Goal: Task Accomplishment & Management: Manage account settings

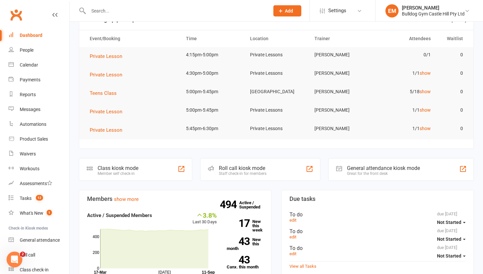
click at [432, 90] on td "5/18 show" at bounding box center [405, 91] width 64 height 15
click at [429, 90] on link "show" at bounding box center [425, 91] width 11 height 5
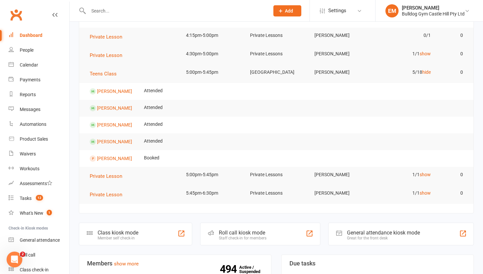
scroll to position [42, 0]
click at [110, 155] on contact-link "[PERSON_NAME]" at bounding box center [111, 157] width 42 height 5
click at [111, 158] on link "[PERSON_NAME]" at bounding box center [114, 157] width 35 height 5
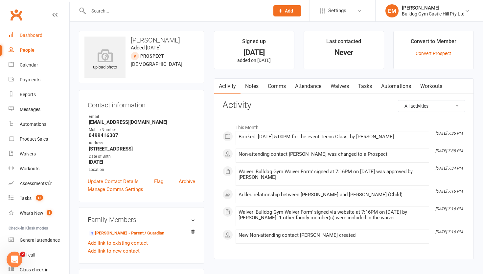
click at [23, 40] on link "Dashboard" at bounding box center [39, 35] width 61 height 15
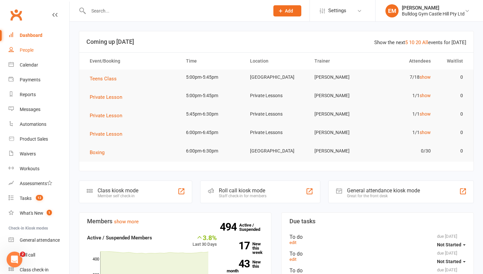
click at [39, 52] on link "People" at bounding box center [39, 50] width 61 height 15
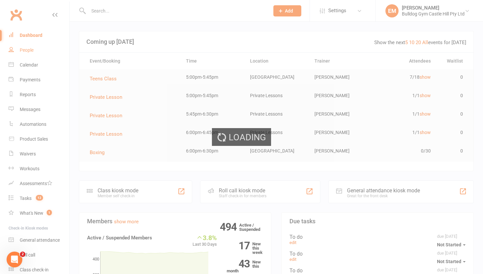
select select "100"
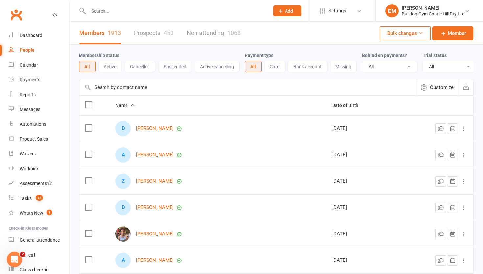
click at [158, 28] on link "Prospects 450" at bounding box center [153, 33] width 39 height 23
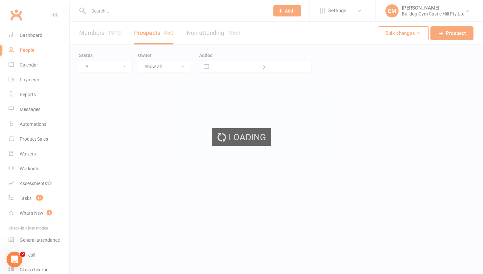
select select "100"
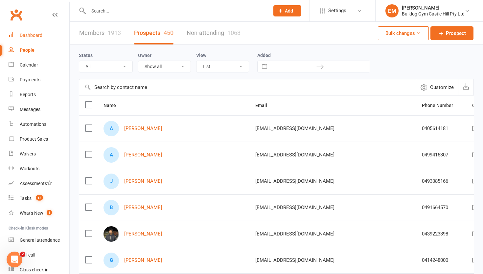
click at [46, 39] on link "Dashboard" at bounding box center [39, 35] width 61 height 15
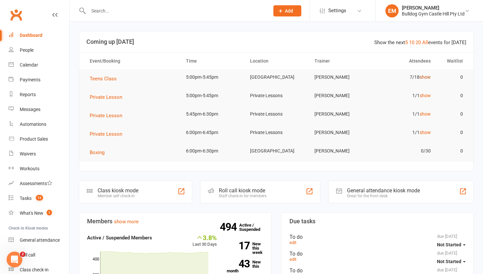
click at [423, 79] on link "show" at bounding box center [425, 76] width 11 height 5
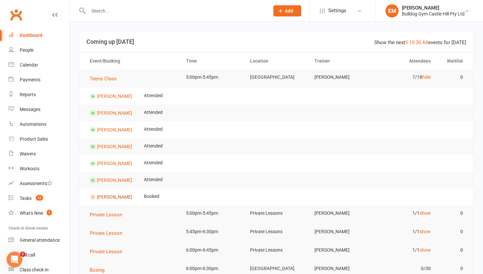
click at [110, 197] on link "[PERSON_NAME]" at bounding box center [114, 196] width 35 height 5
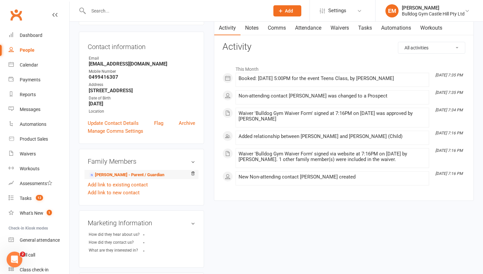
scroll to position [59, 0]
click at [42, 40] on link "Dashboard" at bounding box center [39, 35] width 61 height 15
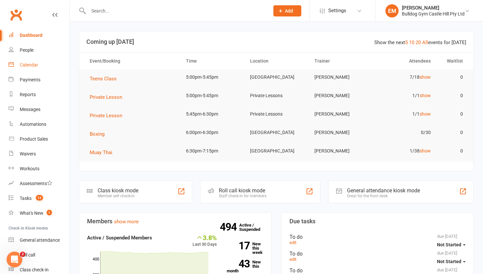
click at [33, 65] on div "Calendar" at bounding box center [29, 64] width 18 height 5
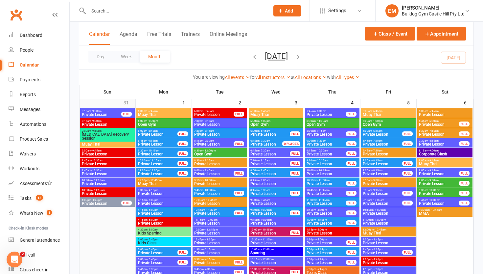
scroll to position [57, 0]
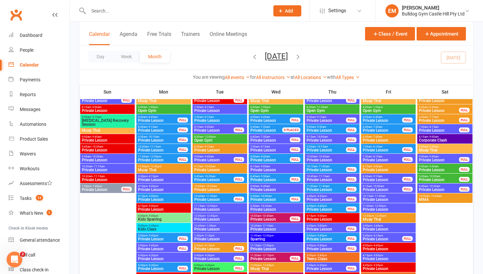
click at [157, 151] on span "Private Lesson" at bounding box center [158, 150] width 40 height 4
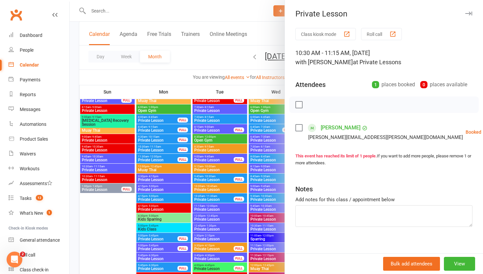
click at [177, 142] on div at bounding box center [277, 137] width 414 height 274
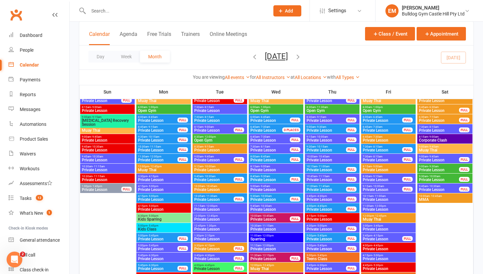
click at [170, 207] on span "4:15pm - 5:00pm" at bounding box center [164, 205] width 52 height 3
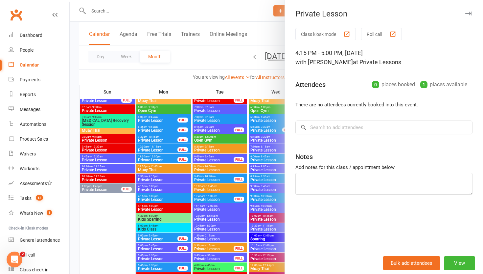
click at [170, 207] on div at bounding box center [277, 137] width 414 height 274
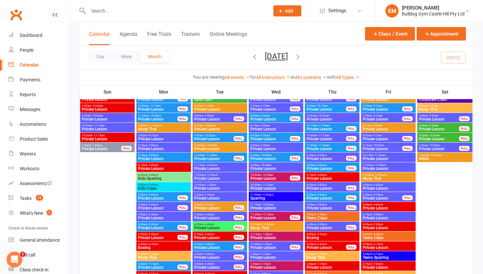
scroll to position [99, 0]
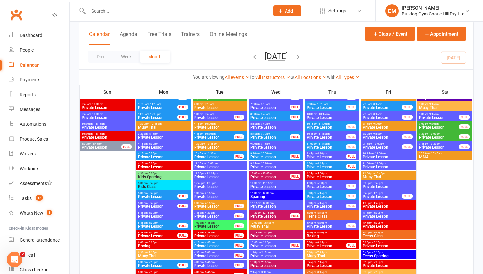
click at [161, 205] on span "Private Lesson" at bounding box center [158, 206] width 40 height 4
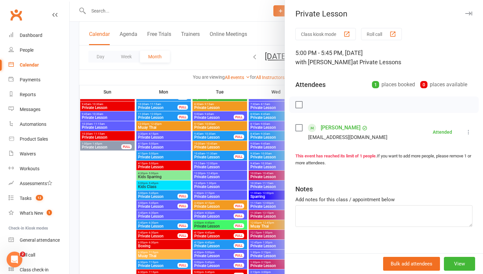
click at [161, 205] on div at bounding box center [277, 137] width 414 height 274
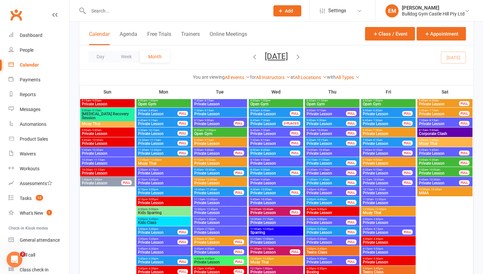
scroll to position [69, 0]
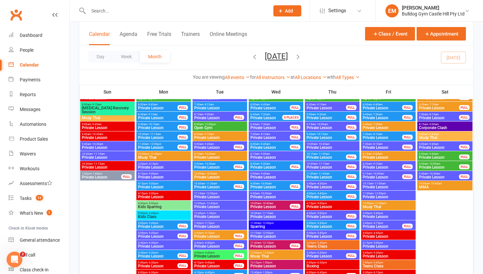
click at [435, 110] on div "6:30am - 7:15am Private Lesson FULL" at bounding box center [445, 107] width 55 height 10
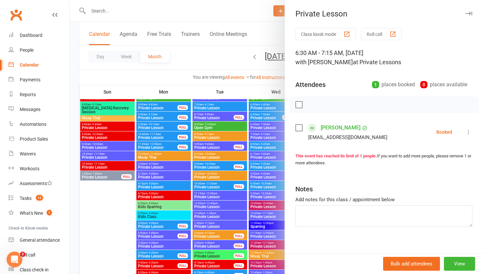
click at [209, 157] on div at bounding box center [277, 137] width 414 height 274
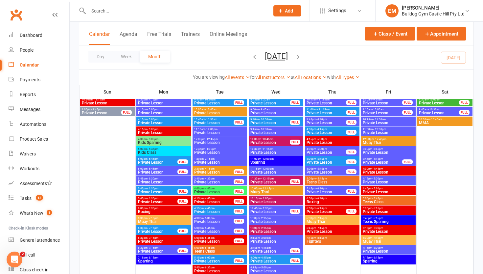
click at [209, 157] on div "1:30pm - 2:15pm Private Lesson" at bounding box center [220, 161] width 55 height 10
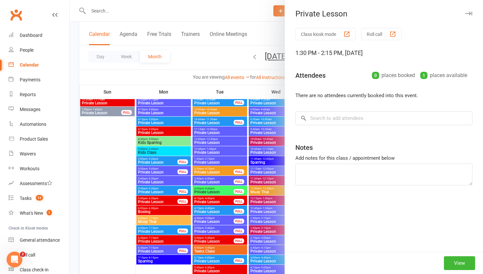
scroll to position [172, 0]
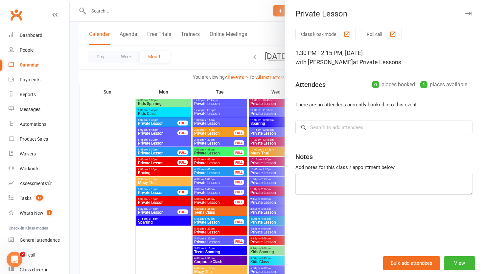
click at [207, 158] on div at bounding box center [277, 137] width 414 height 274
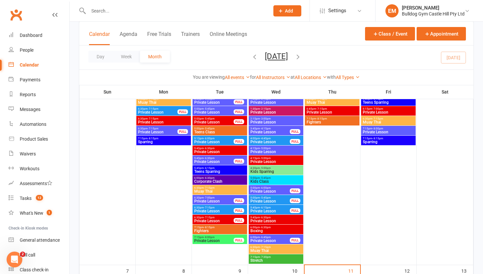
scroll to position [266, 0]
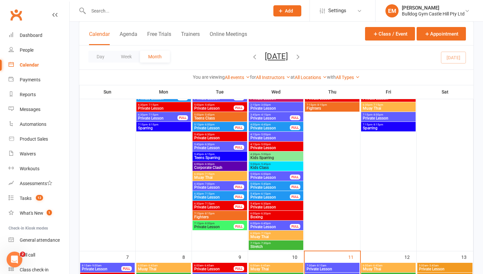
click at [217, 226] on span "Private Lesson" at bounding box center [214, 227] width 40 height 4
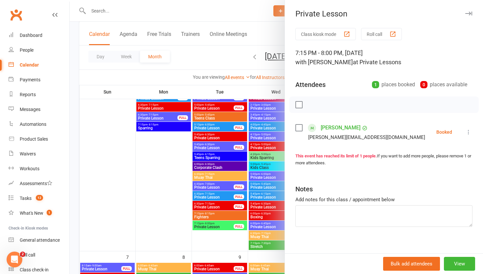
click at [191, 187] on div at bounding box center [277, 137] width 414 height 274
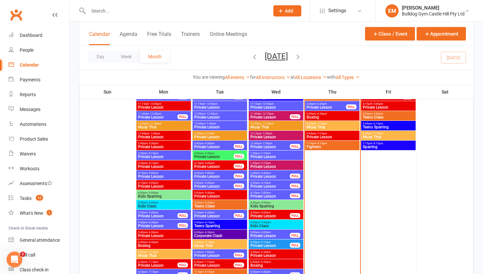
scroll to position [566, 0]
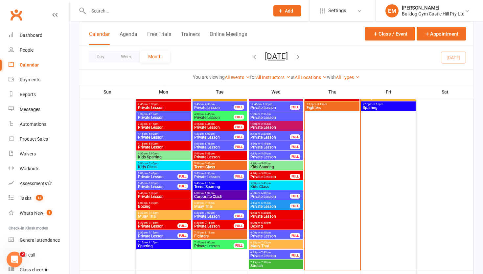
click at [272, 204] on span "Private Lesson" at bounding box center [270, 206] width 40 height 4
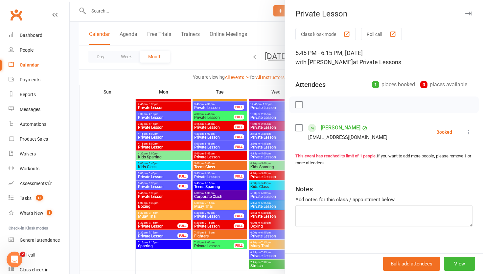
click at [251, 163] on div at bounding box center [277, 137] width 414 height 274
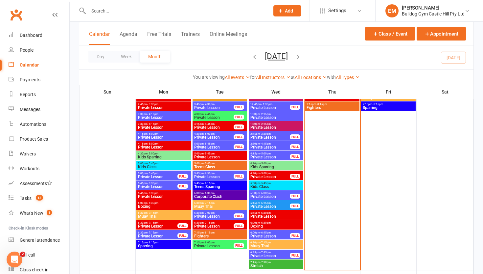
click at [268, 205] on span "Private Lesson" at bounding box center [270, 206] width 40 height 4
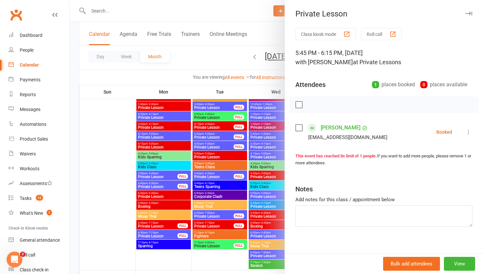
click at [241, 98] on div at bounding box center [277, 137] width 414 height 274
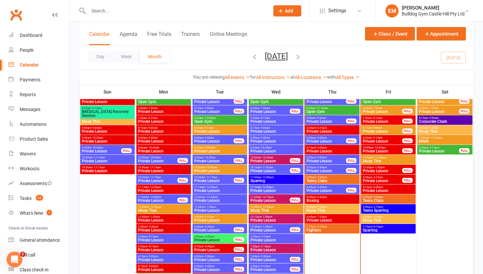
scroll to position [426, 0]
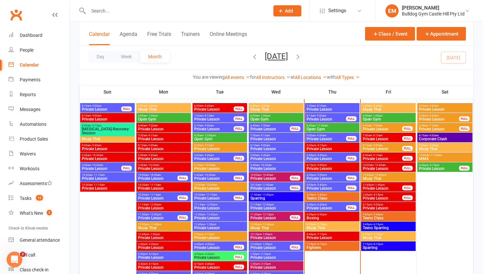
click at [322, 199] on span "Teens Class" at bounding box center [332, 198] width 52 height 4
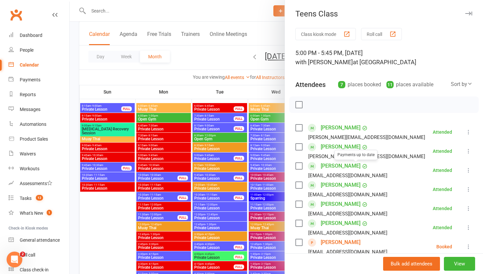
scroll to position [43, 0]
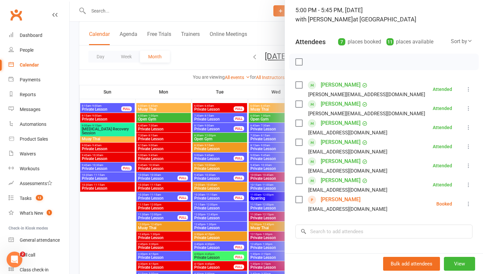
click at [470, 206] on icon at bounding box center [469, 203] width 7 height 7
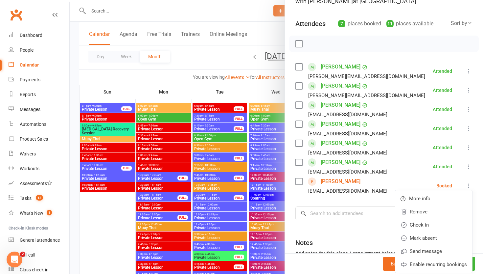
scroll to position [63, 0]
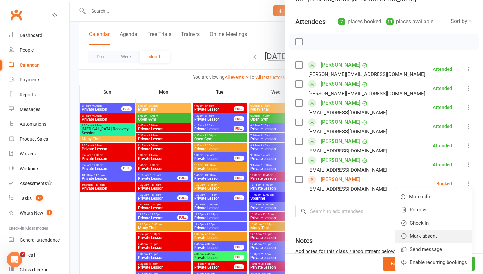
click at [452, 232] on link "Mark absent" at bounding box center [434, 235] width 77 height 13
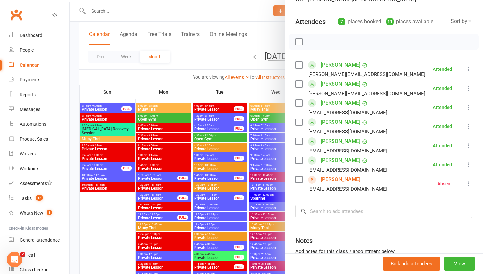
click at [347, 182] on div "[PERSON_NAME] [EMAIL_ADDRESS][DOMAIN_NAME]" at bounding box center [343, 183] width 95 height 19
click at [340, 182] on link "[PERSON_NAME]" at bounding box center [341, 179] width 40 height 11
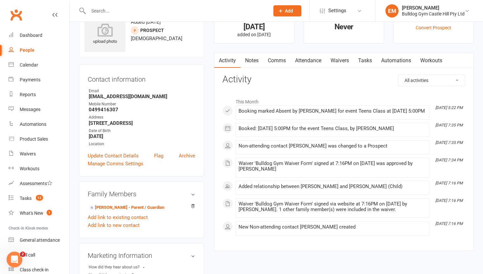
scroll to position [32, 0]
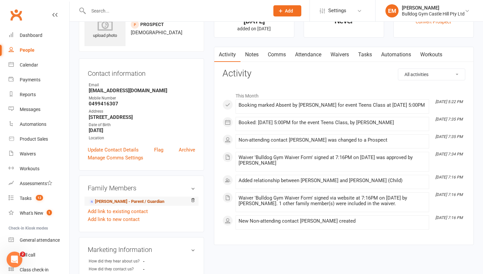
click at [136, 204] on link "[PERSON_NAME] - Parent / Guardian" at bounding box center [127, 201] width 76 height 7
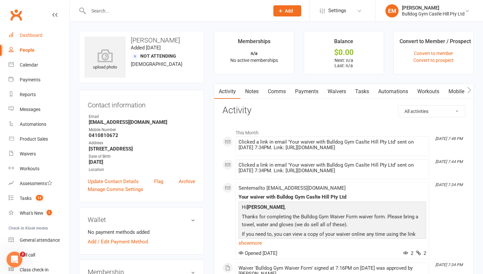
click at [39, 33] on div "Dashboard" at bounding box center [31, 35] width 23 height 5
